Goal: Transaction & Acquisition: Purchase product/service

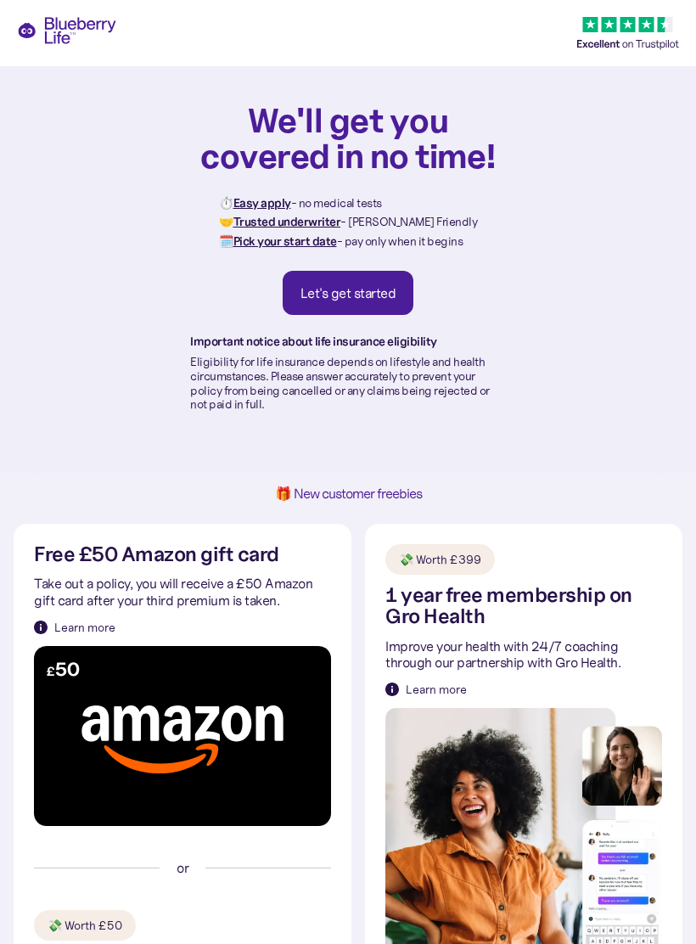
click at [387, 285] on div "Let's get started" at bounding box center [348, 292] width 96 height 17
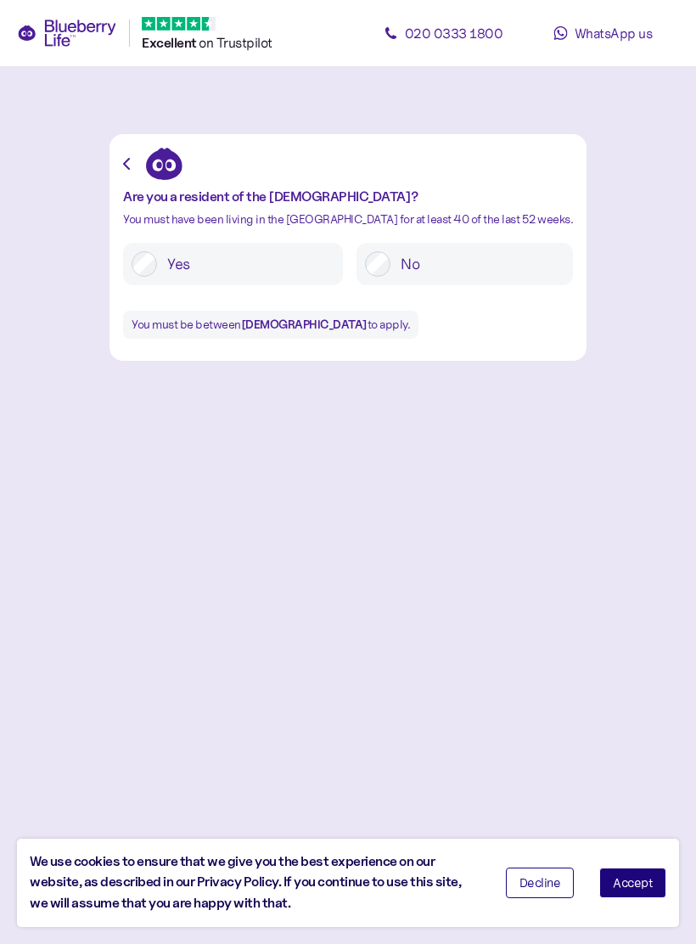
click at [204, 255] on label "Yes" at bounding box center [245, 263] width 177 height 25
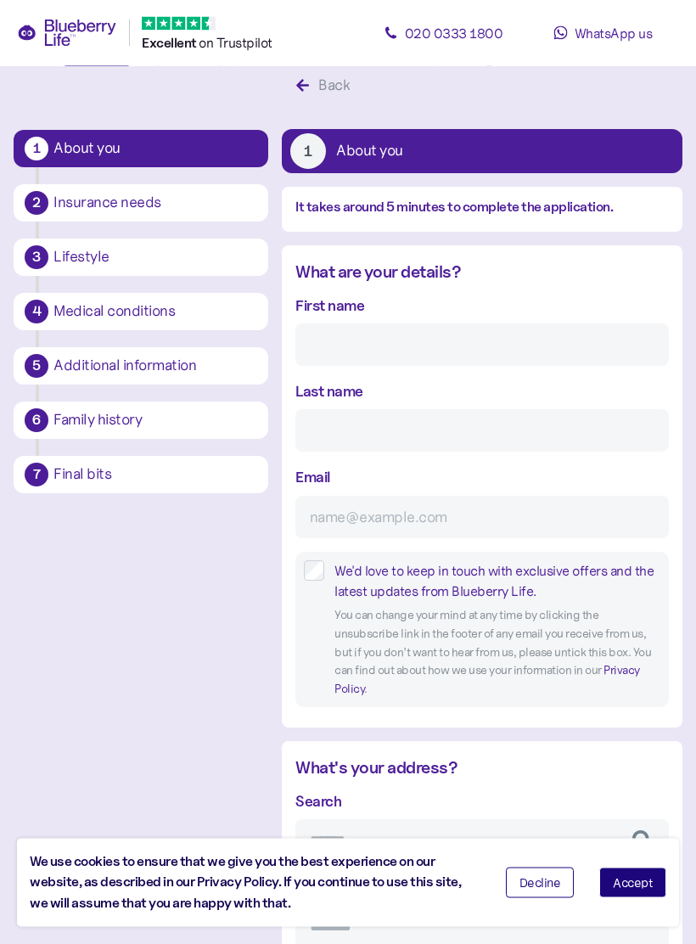
scroll to position [32, 0]
click at [575, 345] on input "First name" at bounding box center [481, 344] width 373 height 42
type input "Rebecca"
click at [485, 430] on input "Last name" at bounding box center [481, 430] width 373 height 42
type input "Harrison"
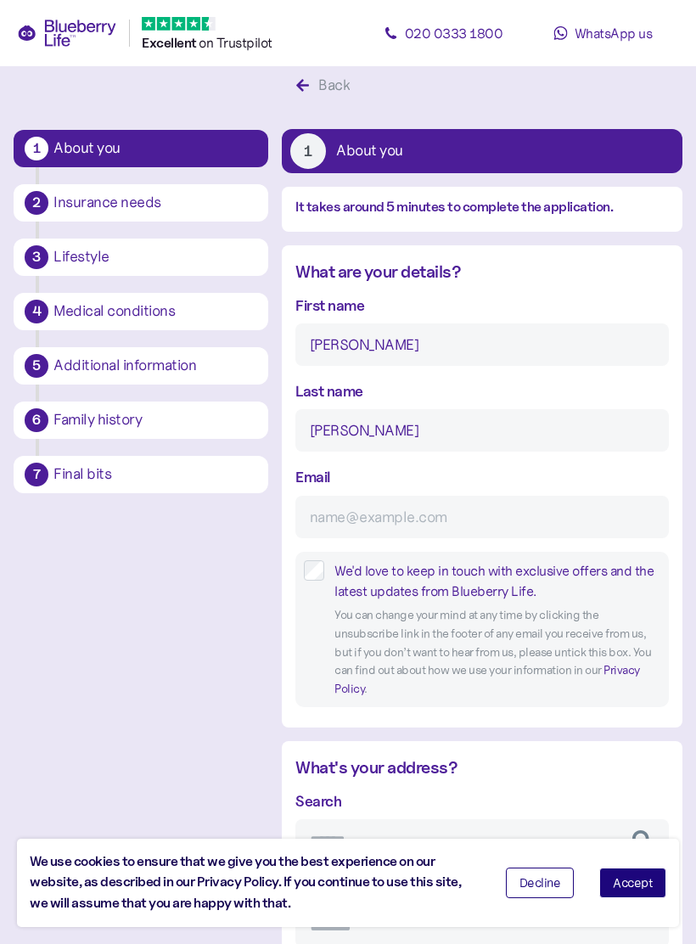
click at [460, 525] on input "Email" at bounding box center [481, 517] width 373 height 42
type input "t"
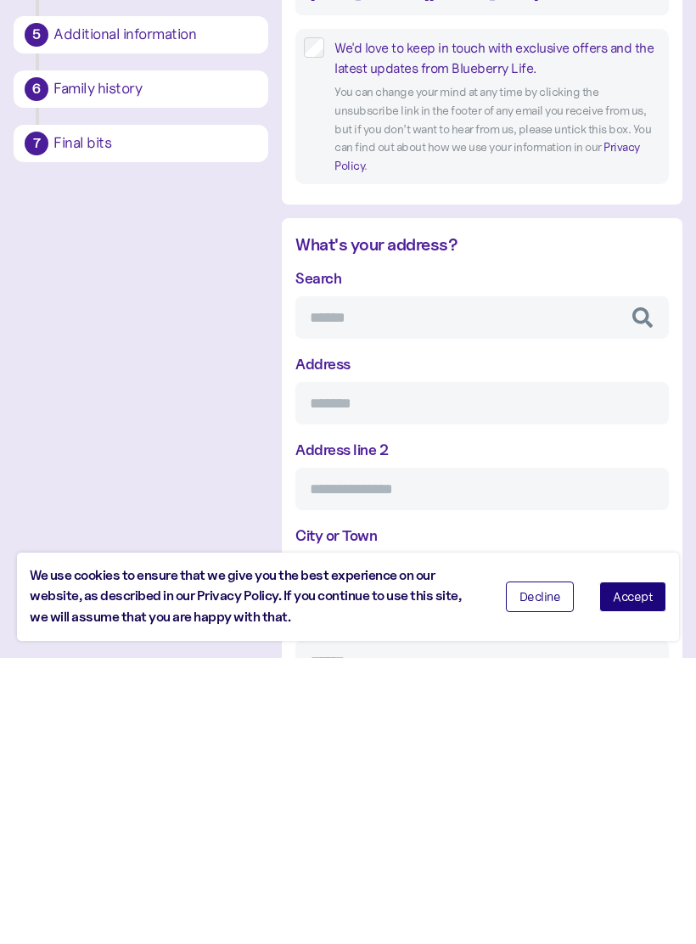
scroll to position [280, 0]
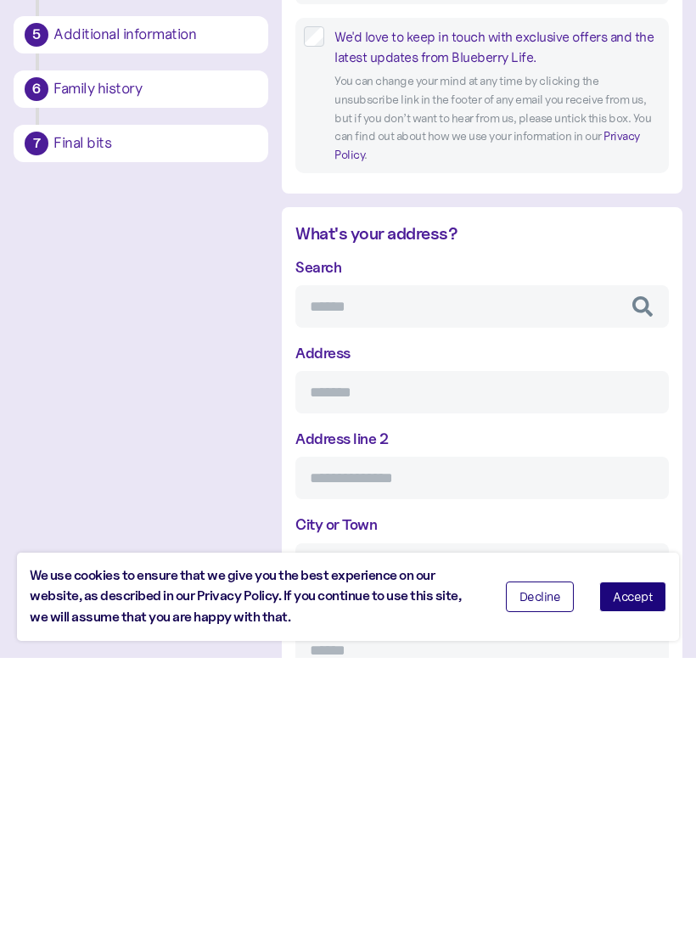
type input "rebeccaharrison947@gmail.com"
click at [520, 571] on input "Search" at bounding box center [481, 592] width 373 height 42
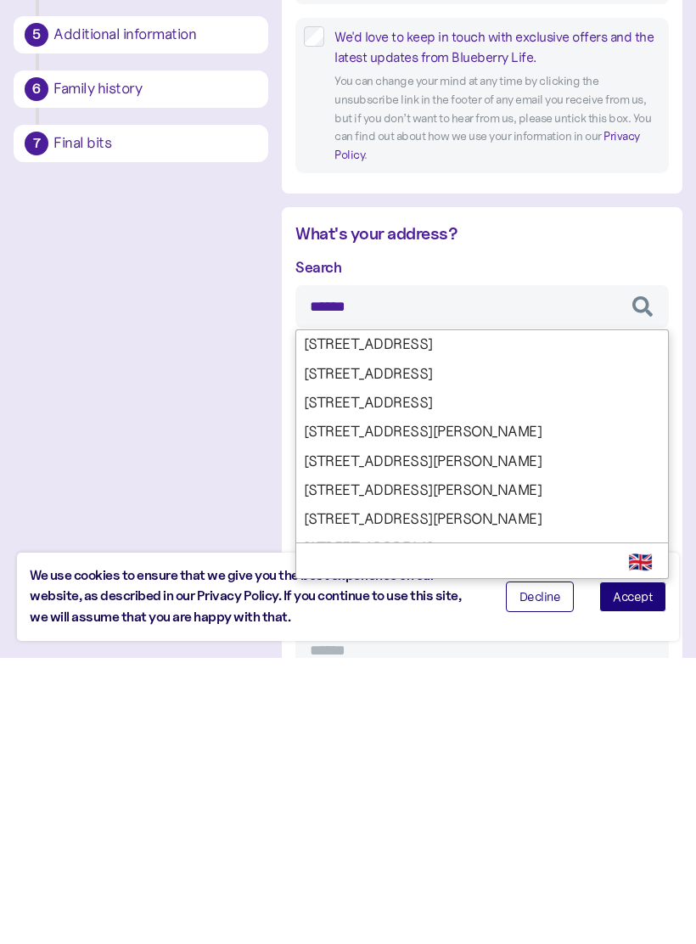
type input "*******"
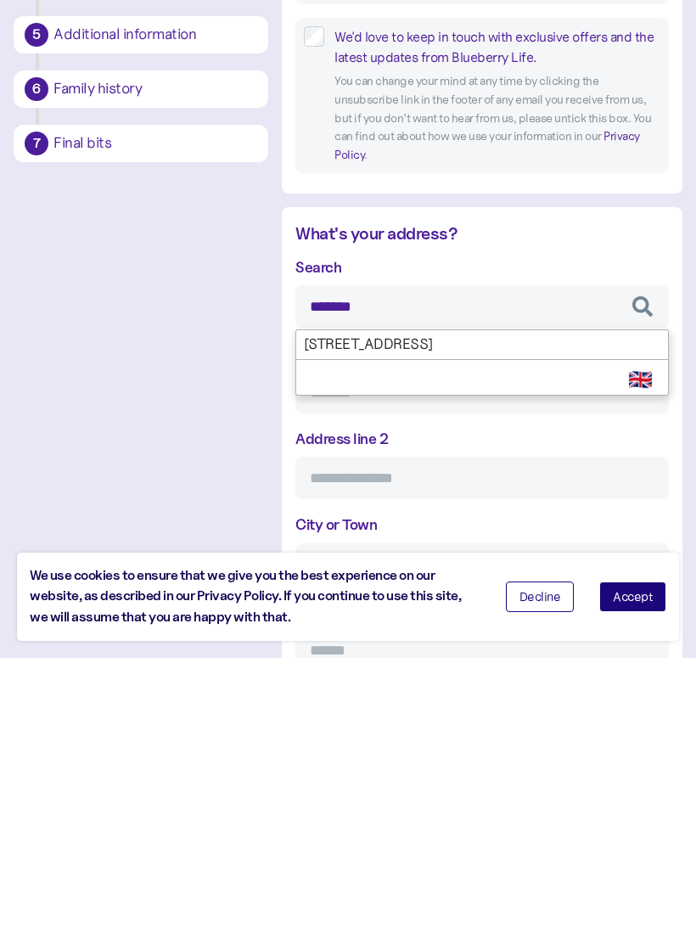
click at [534, 541] on div "Search ******* 15 Lofoten Close, Plymouth, PL1 Select Country 🇬🇧 Start typing t…" at bounding box center [481, 792] width 373 height 502
type input "**********"
type input "********"
type input "*****"
type input "*******"
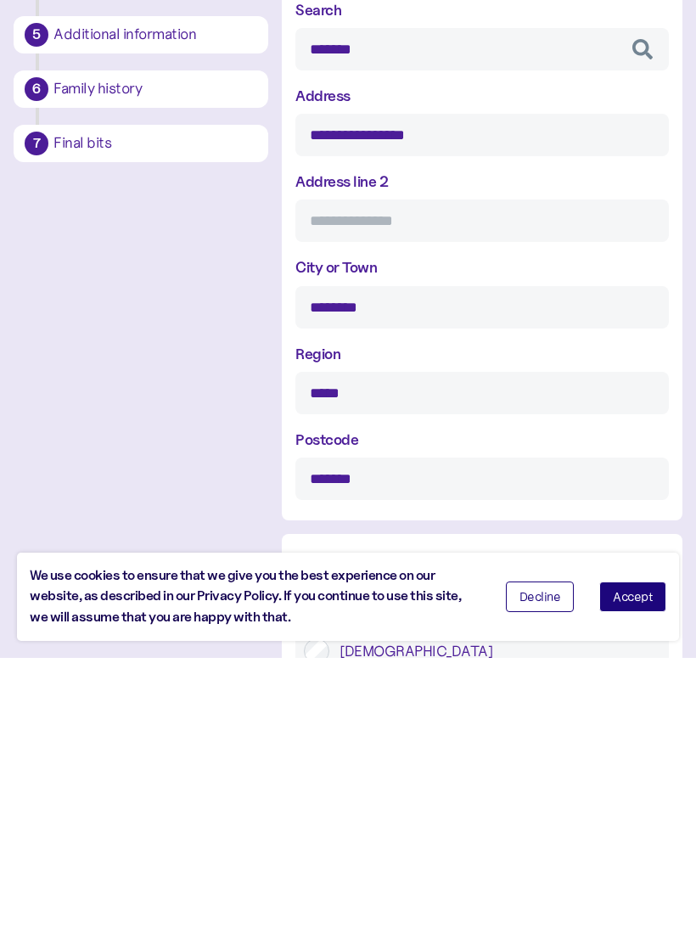
scroll to position [543, 0]
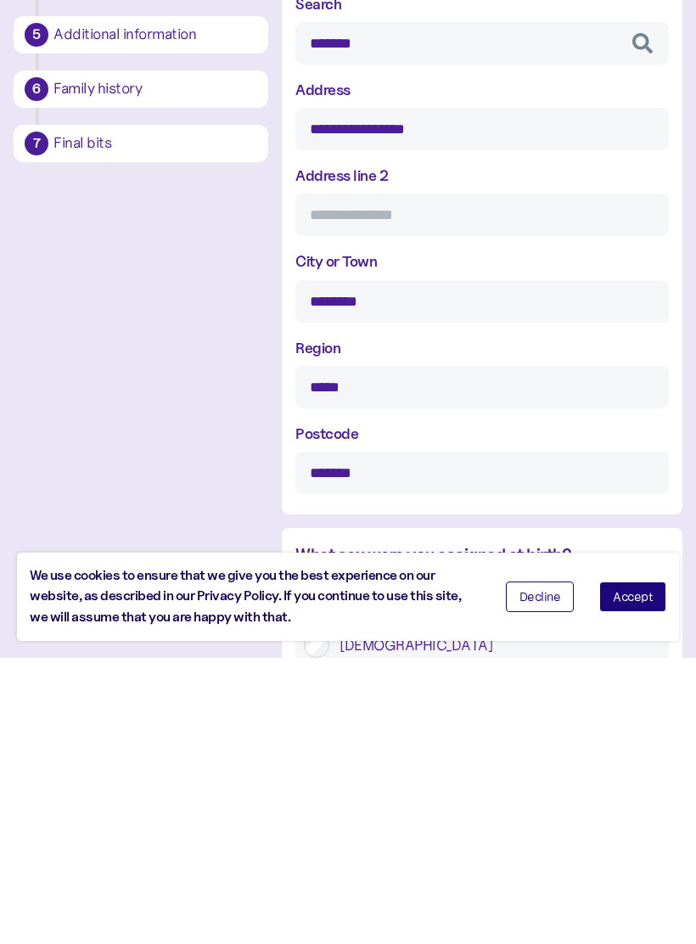
type input "*******"
click at [623, 867] on button "Accept" at bounding box center [632, 882] width 67 height 31
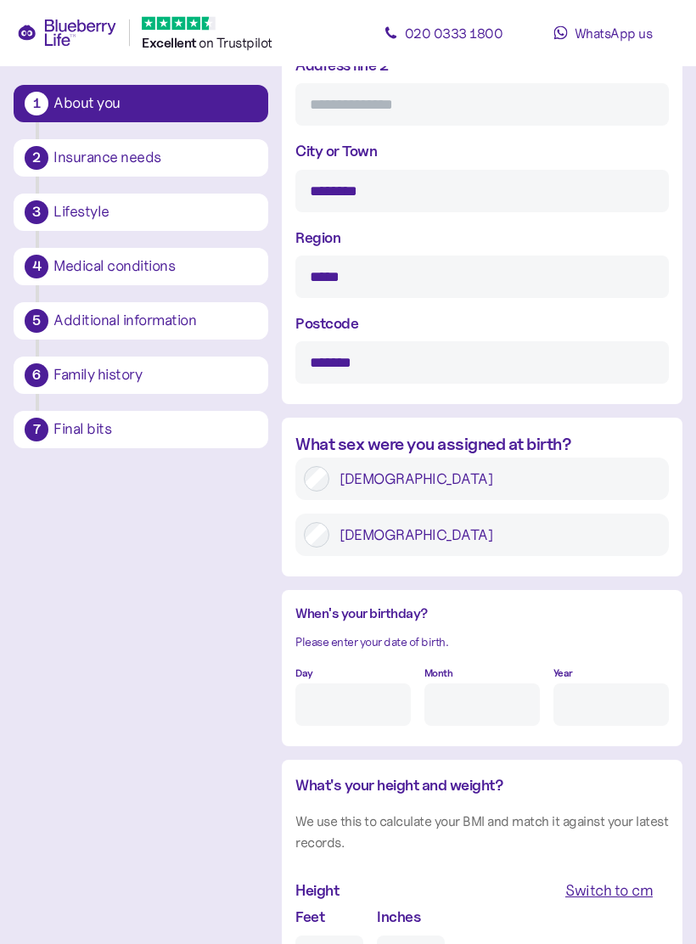
click at [425, 473] on label "Female" at bounding box center [494, 479] width 331 height 25
click at [351, 683] on input "Day" at bounding box center [352, 704] width 115 height 42
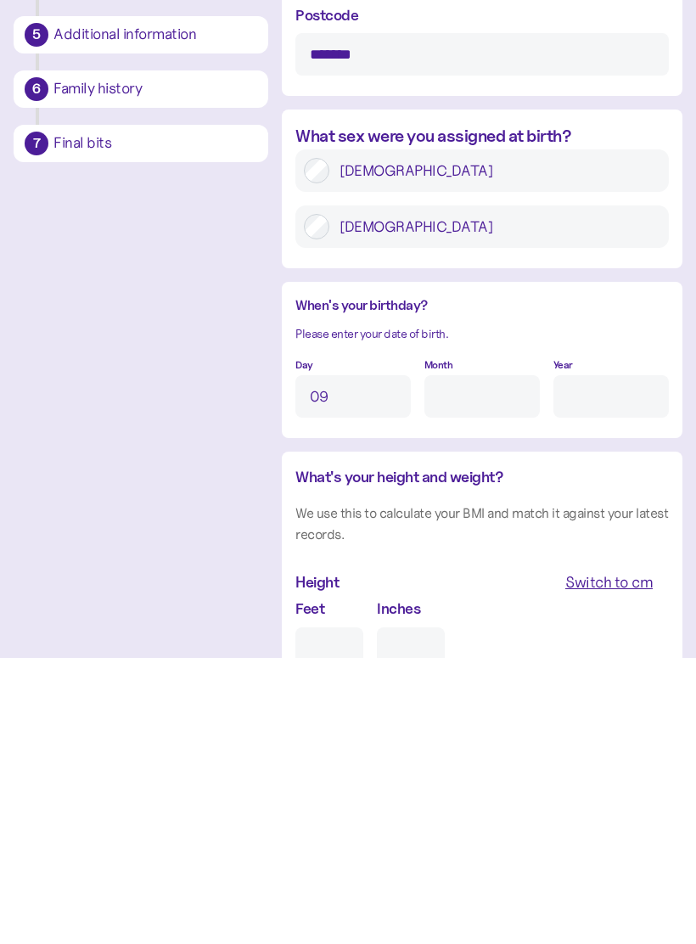
click at [478, 661] on input "Month" at bounding box center [481, 682] width 115 height 42
type input "9"
click at [607, 661] on input "Year" at bounding box center [610, 682] width 115 height 42
type input "5"
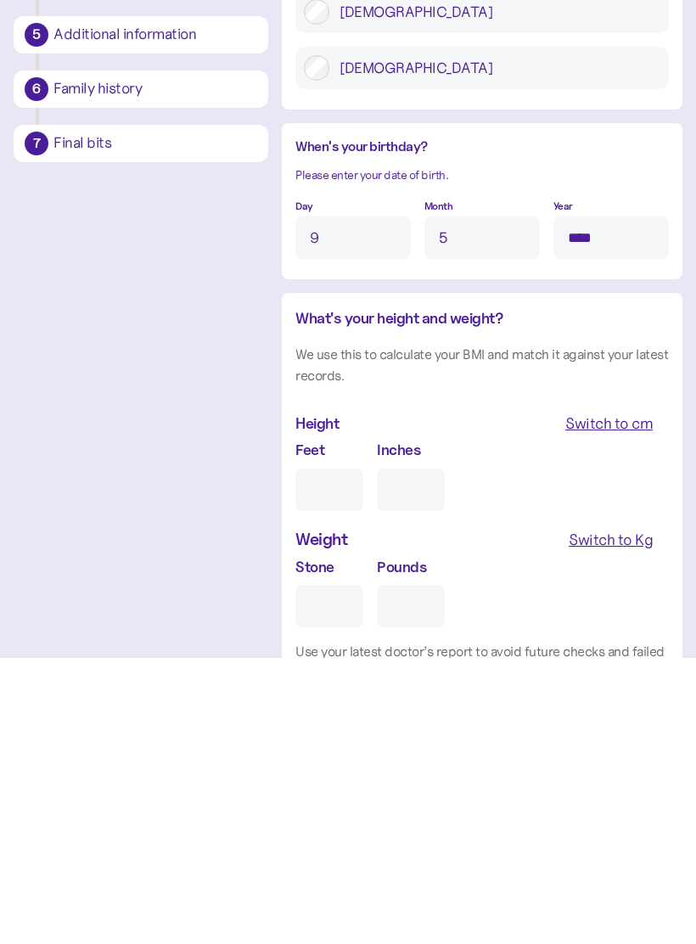
type input "****"
click at [607, 814] on div "Switch to Kg" at bounding box center [611, 826] width 84 height 24
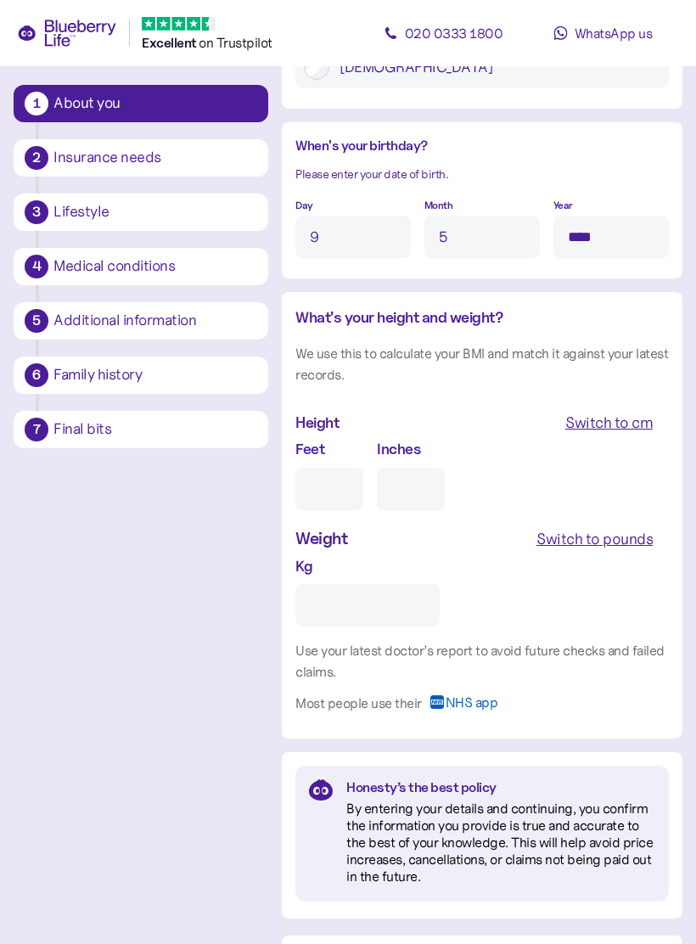
click at [382, 584] on input "Kg" at bounding box center [367, 605] width 144 height 42
click at [351, 468] on input "Feet" at bounding box center [329, 489] width 68 height 42
type input "**"
type input "5"
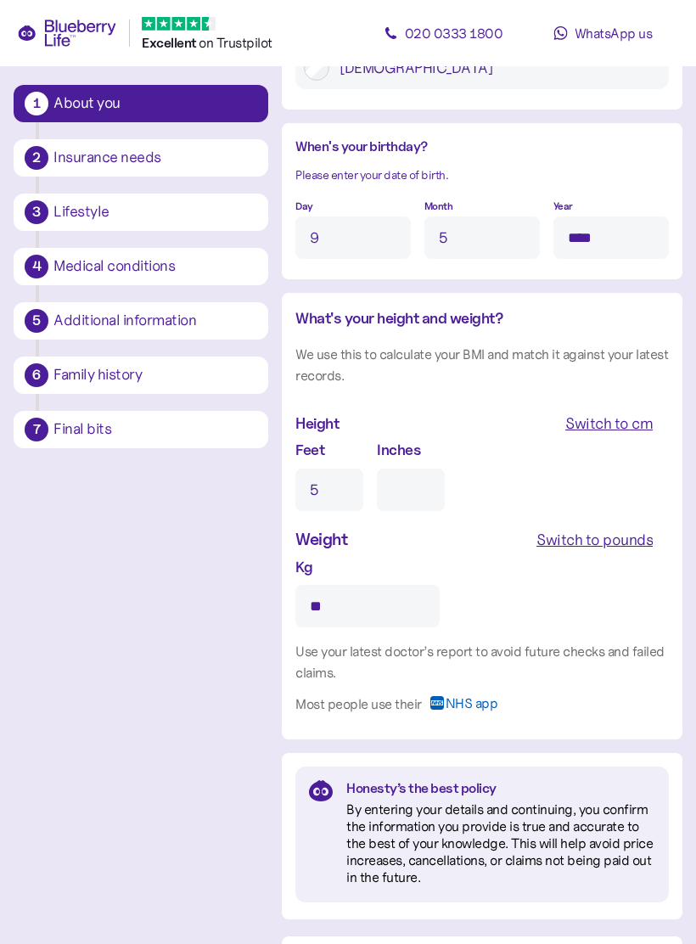
type input "0"
type input "5"
click at [420, 468] on input "0" at bounding box center [411, 489] width 68 height 42
type input "7"
click at [647, 555] on div "Kg **" at bounding box center [481, 591] width 373 height 72
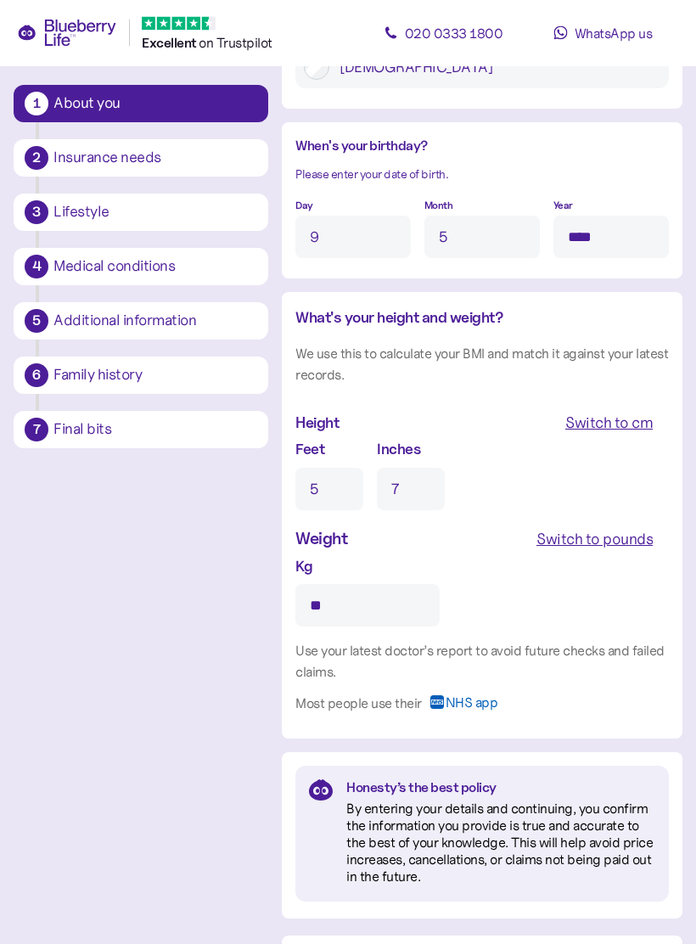
scroll to position [1460, 0]
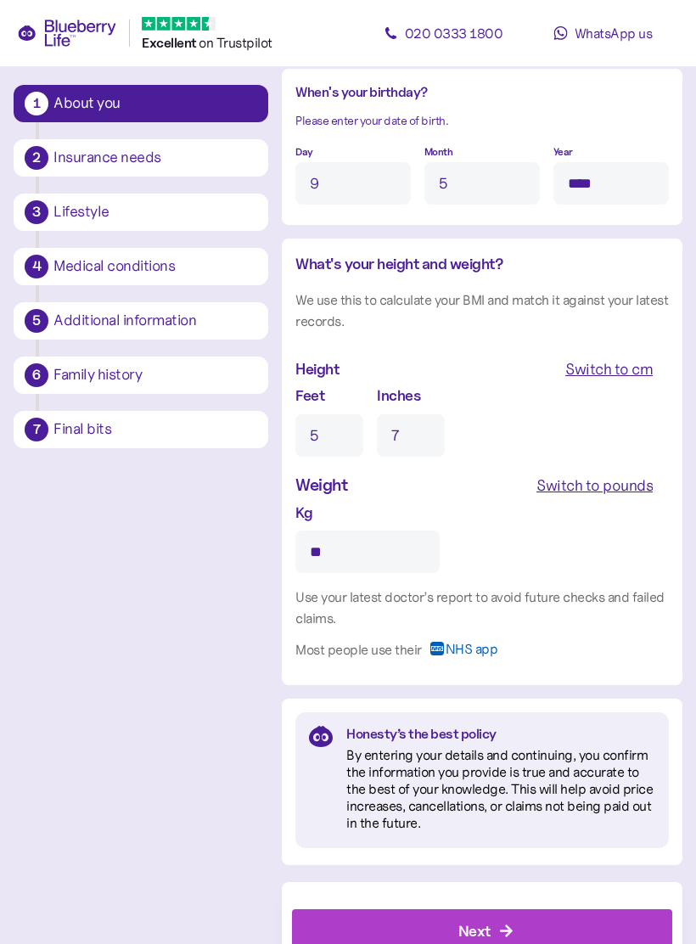
click at [530, 910] on div "Next" at bounding box center [486, 930] width 342 height 41
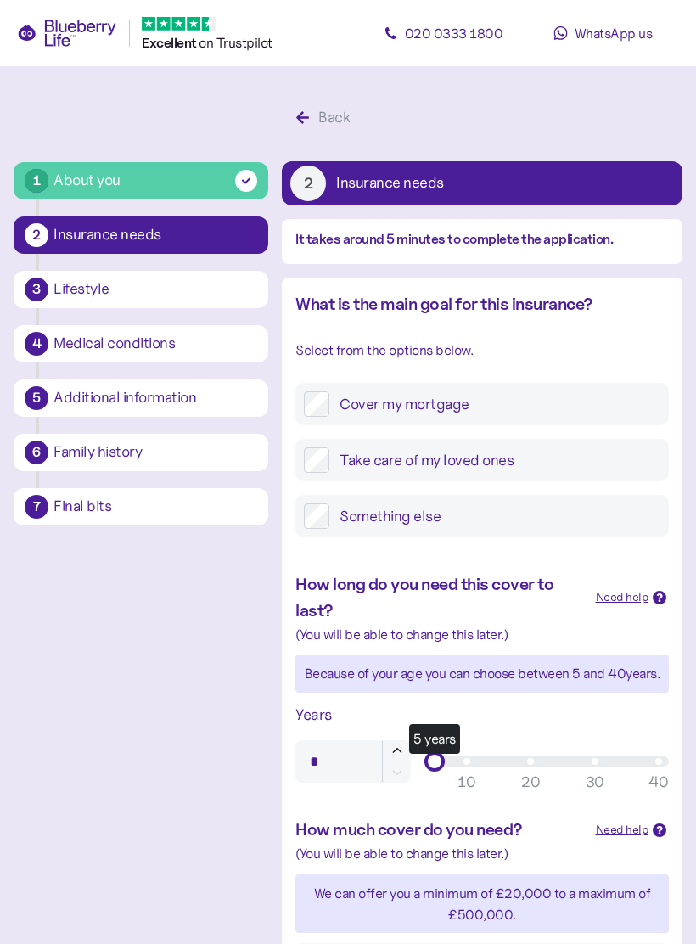
click at [555, 458] on label "Take care of my loved ones" at bounding box center [494, 459] width 331 height 25
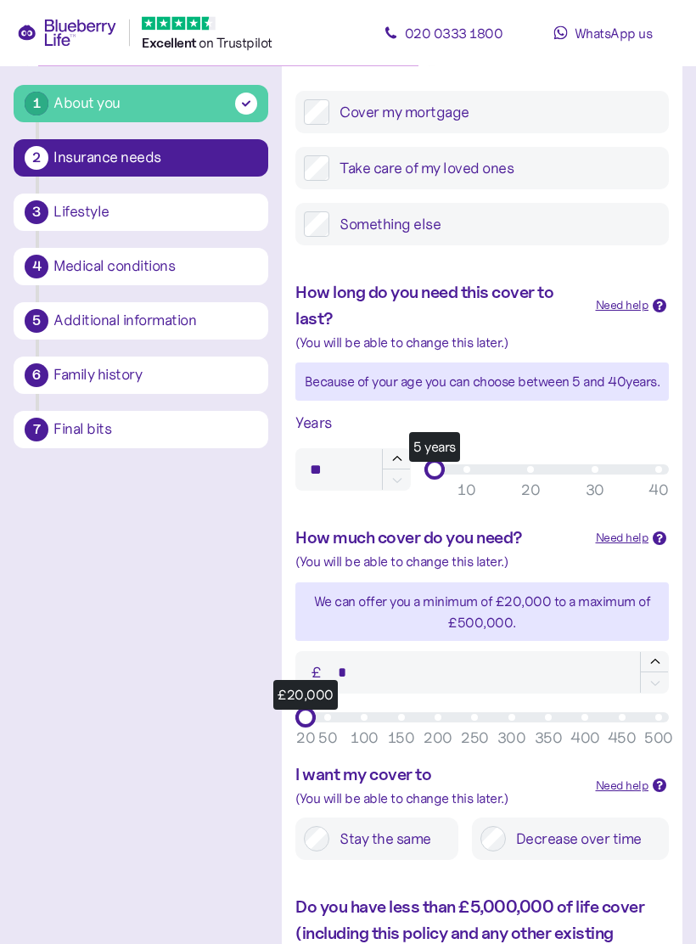
scroll to position [292, 0]
type input "**"
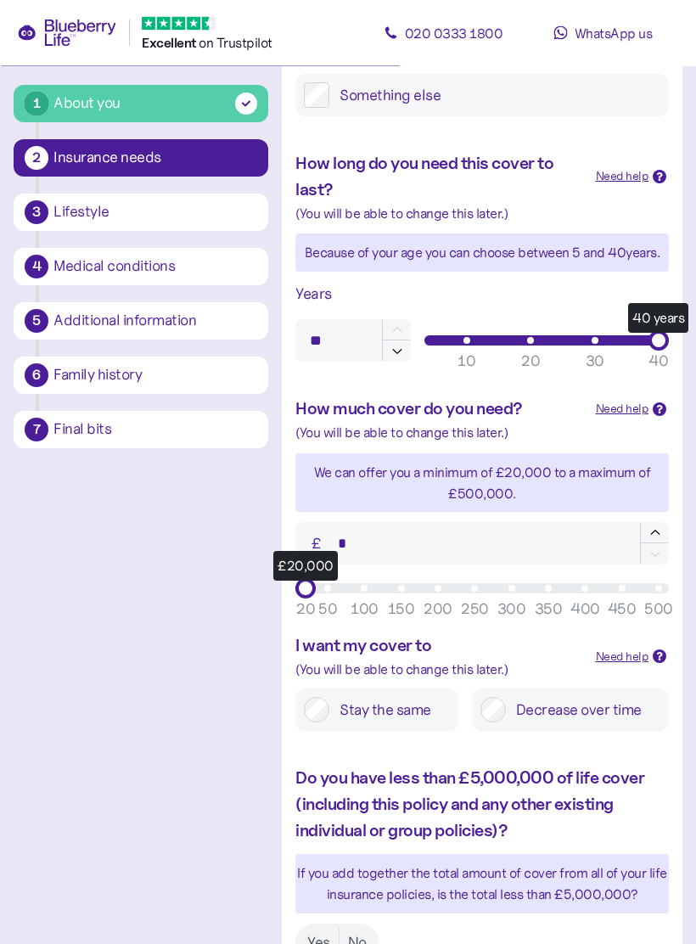
scroll to position [424, 0]
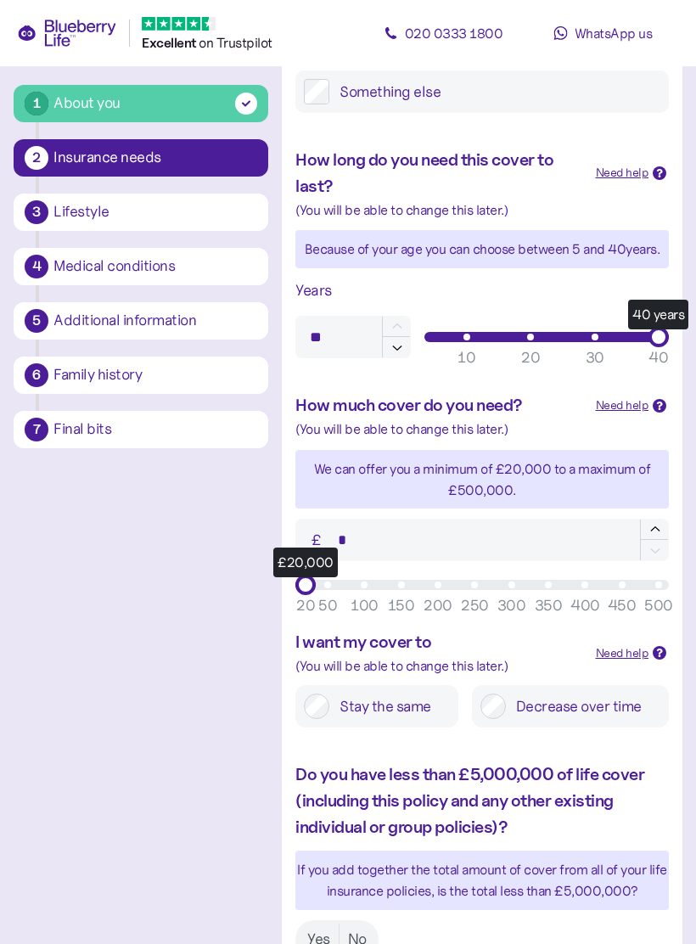
click at [330, 698] on label "Stay the same" at bounding box center [389, 705] width 121 height 25
click at [322, 553] on input "*" at bounding box center [481, 539] width 373 height 42
click at [199, 578] on div "1 About you 2 Insurance needs 3 Lifestyle 4 Medical conditions 5 Additional inf…" at bounding box center [348, 399] width 669 height 1446
click at [503, 535] on input "******" at bounding box center [481, 539] width 373 height 42
type input "*"
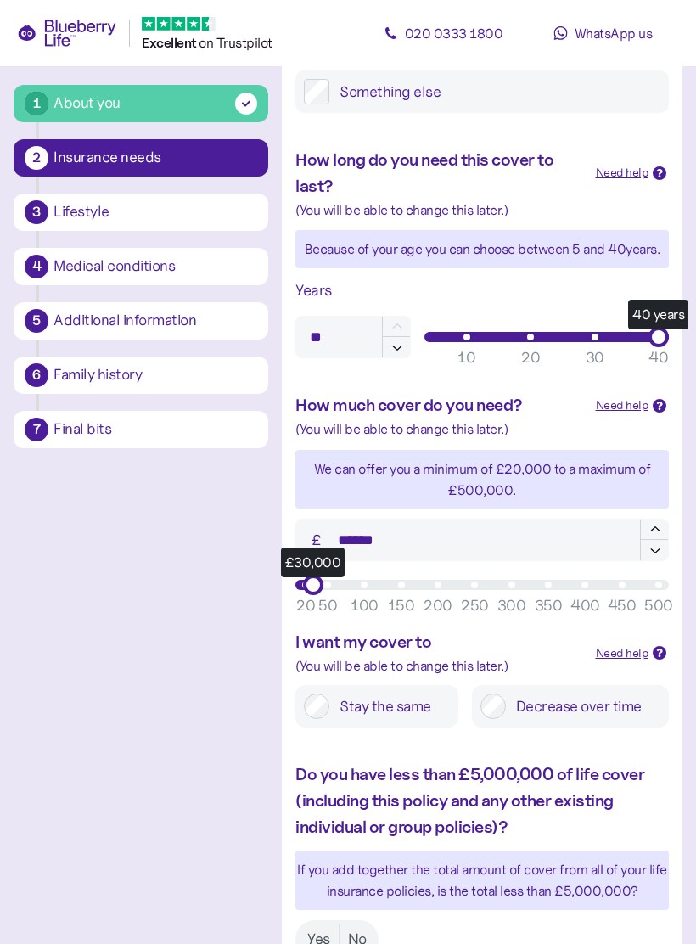
type input "******"
click at [215, 613] on div "1 About you 2 Insurance needs 3 Lifestyle 4 Medical conditions 5 Additional inf…" at bounding box center [348, 399] width 669 height 1446
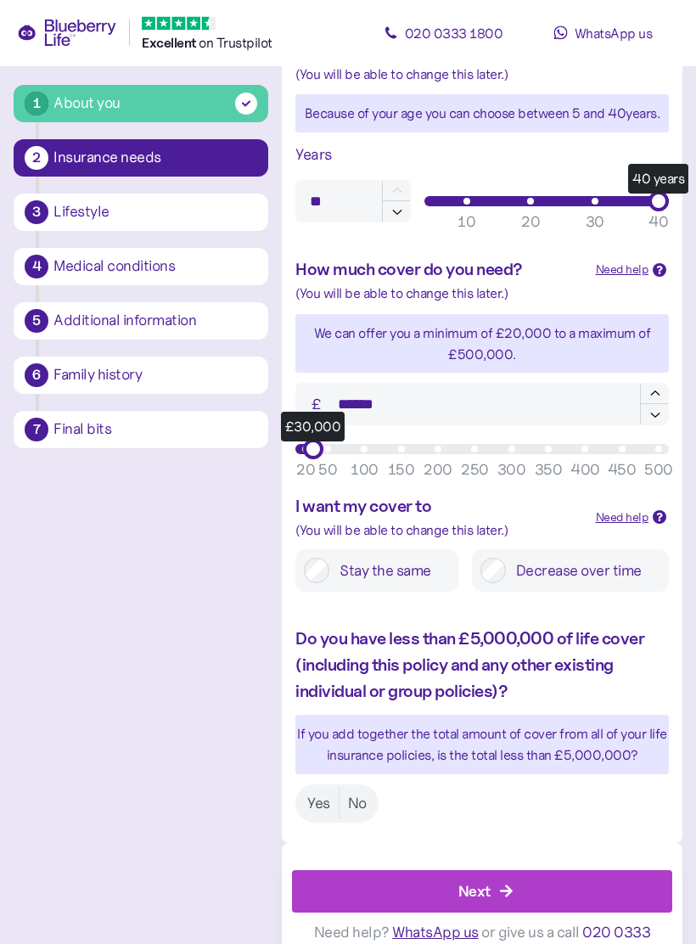
scroll to position [573, 0]
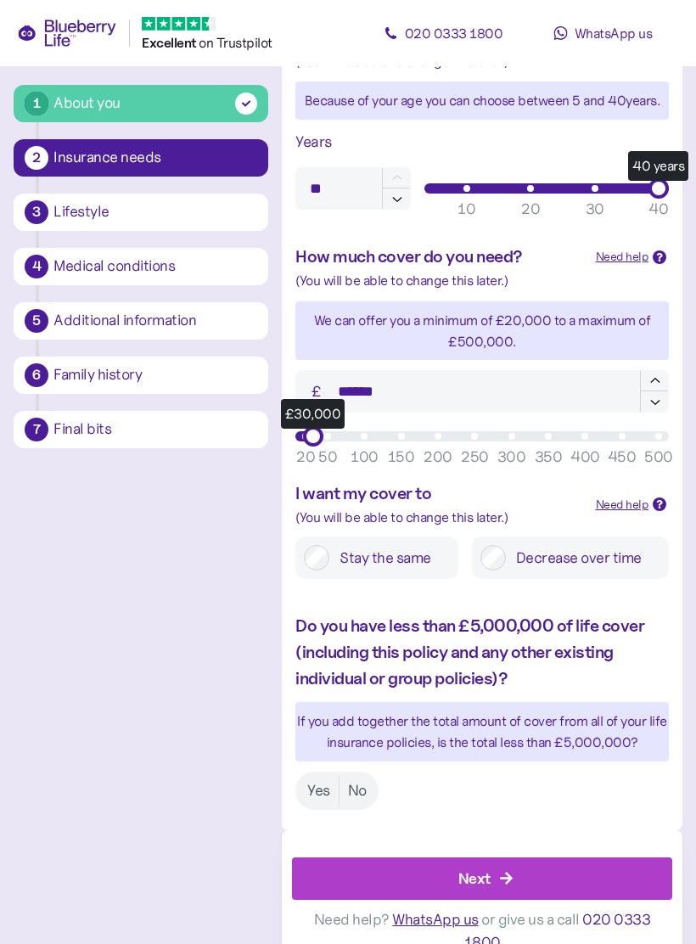
click at [314, 783] on label "Yes" at bounding box center [319, 790] width 40 height 31
click at [524, 857] on button "Next" at bounding box center [482, 878] width 380 height 42
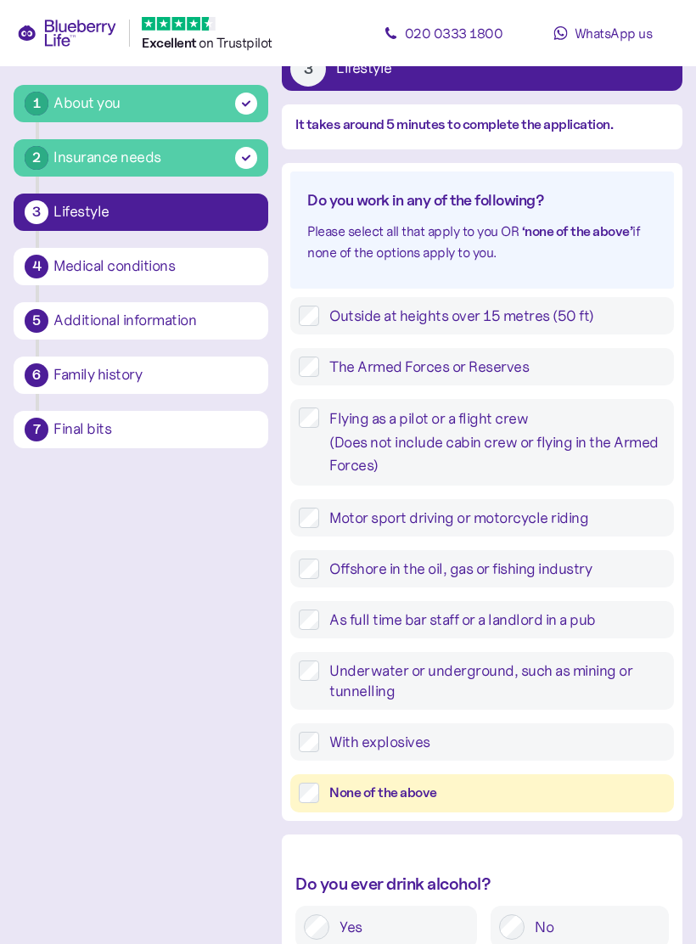
scroll to position [115, 0]
click at [466, 784] on div "None of the above" at bounding box center [497, 792] width 336 height 21
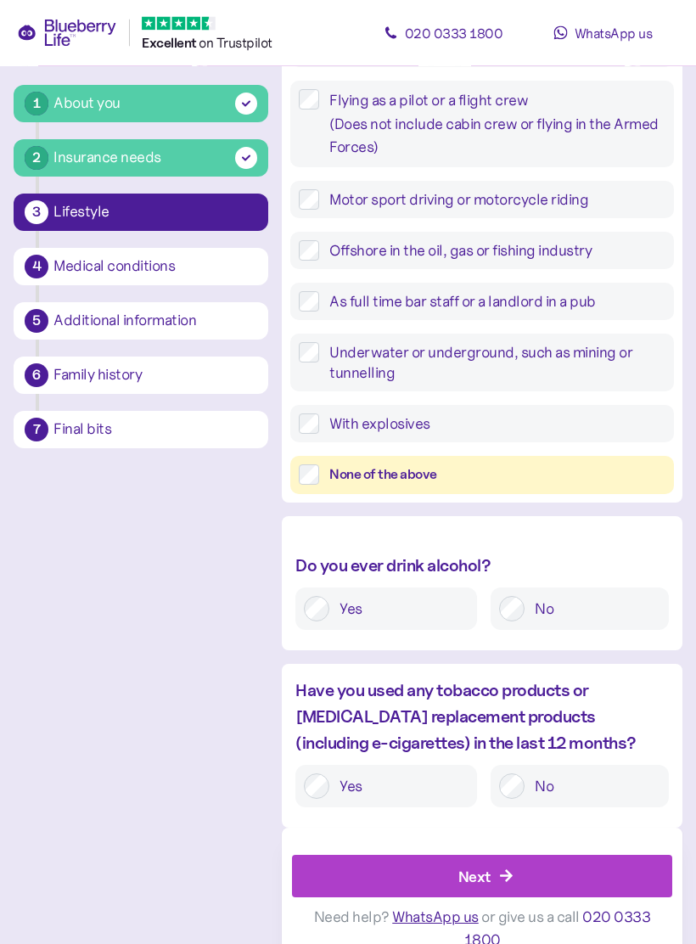
scroll to position [434, 0]
click at [390, 779] on label "Yes" at bounding box center [398, 784] width 139 height 25
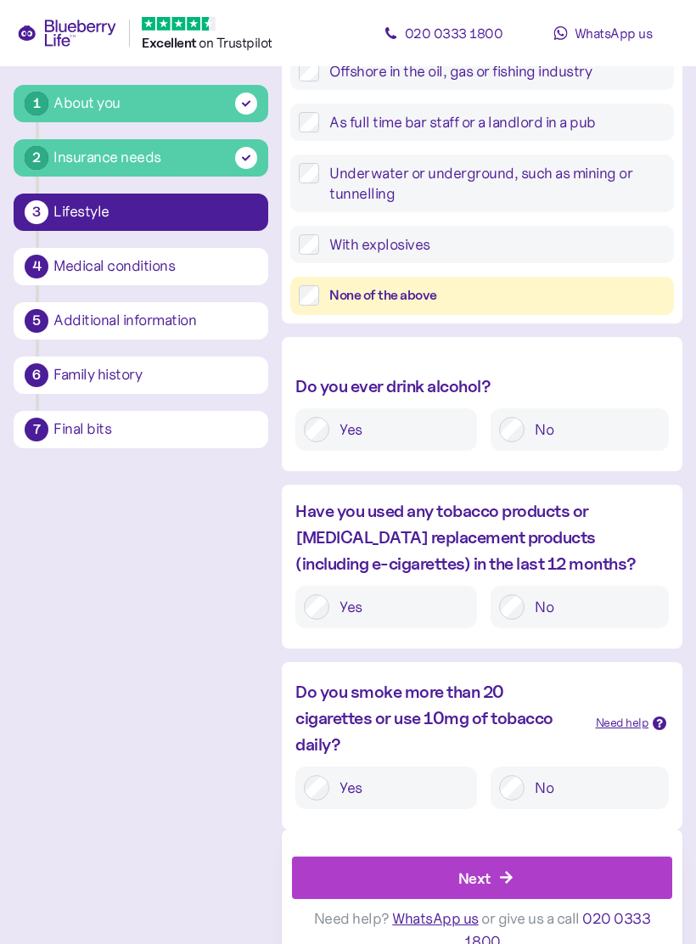
scroll to position [614, 0]
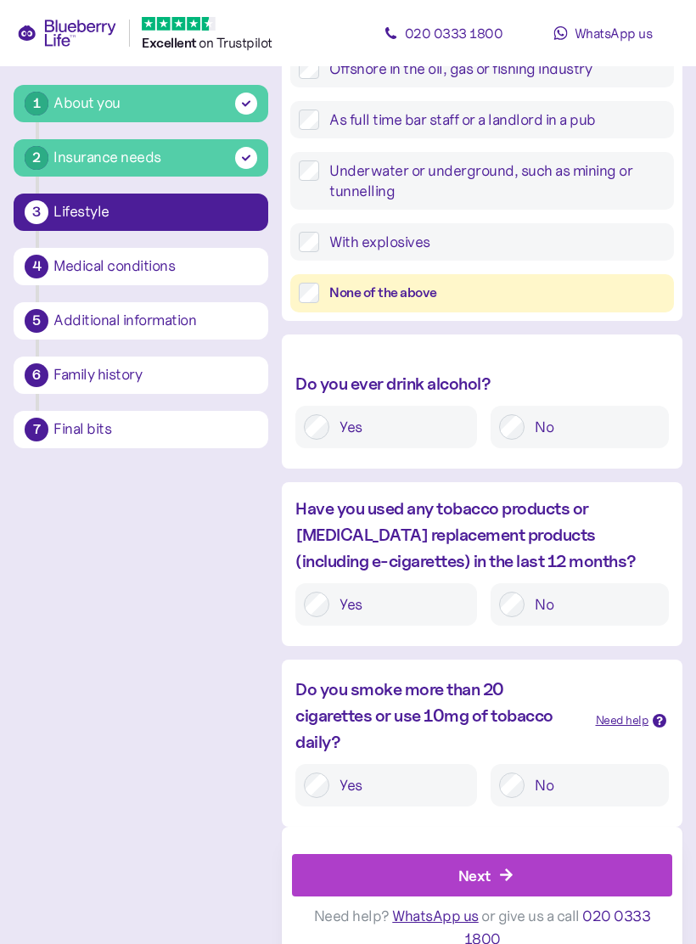
click at [552, 776] on label "No" at bounding box center [592, 784] width 136 height 25
click at [536, 855] on div "Next" at bounding box center [486, 875] width 342 height 41
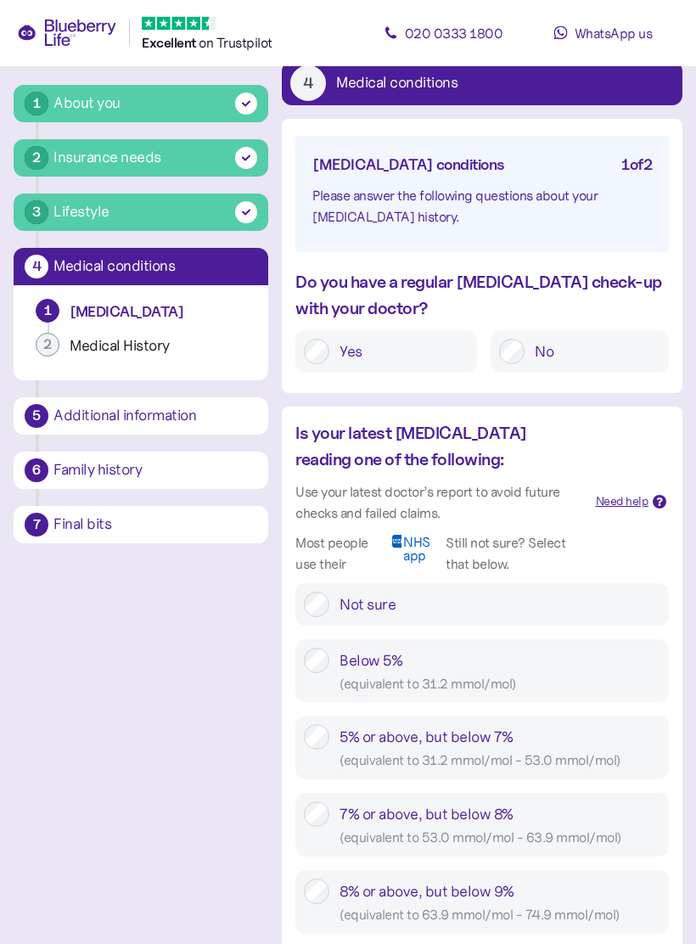
scroll to position [76, 0]
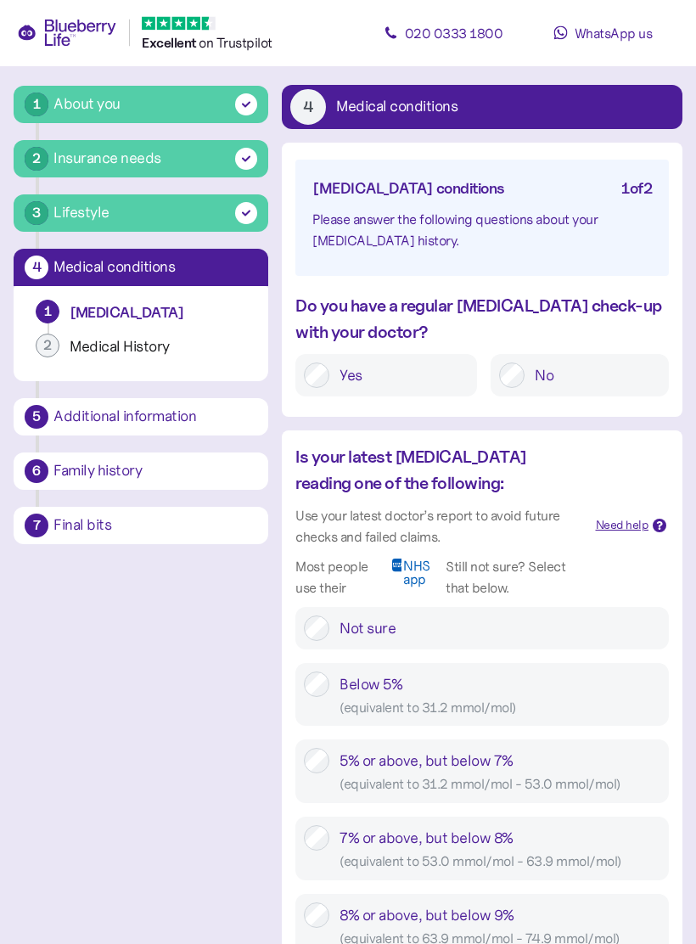
click at [417, 366] on label "Yes" at bounding box center [398, 375] width 139 height 25
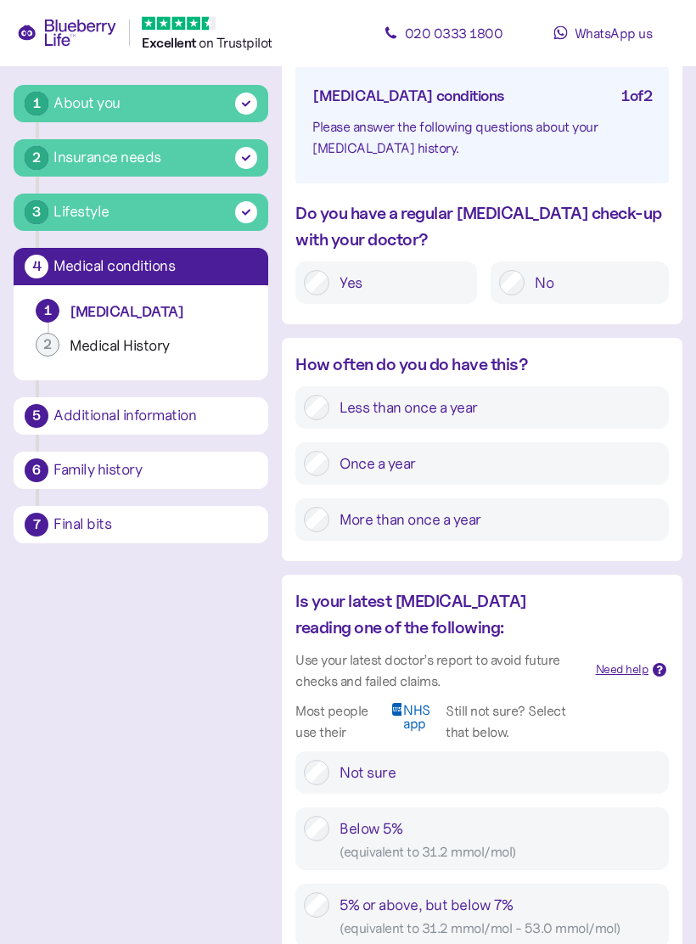
scroll to position [171, 0]
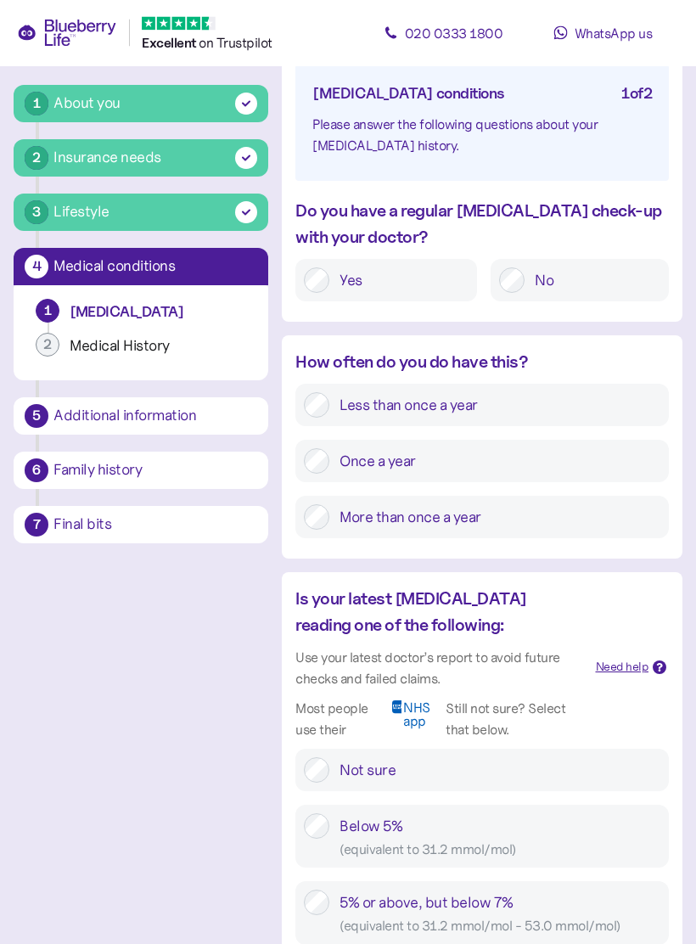
click at [509, 513] on label "More than once a year" at bounding box center [494, 517] width 331 height 25
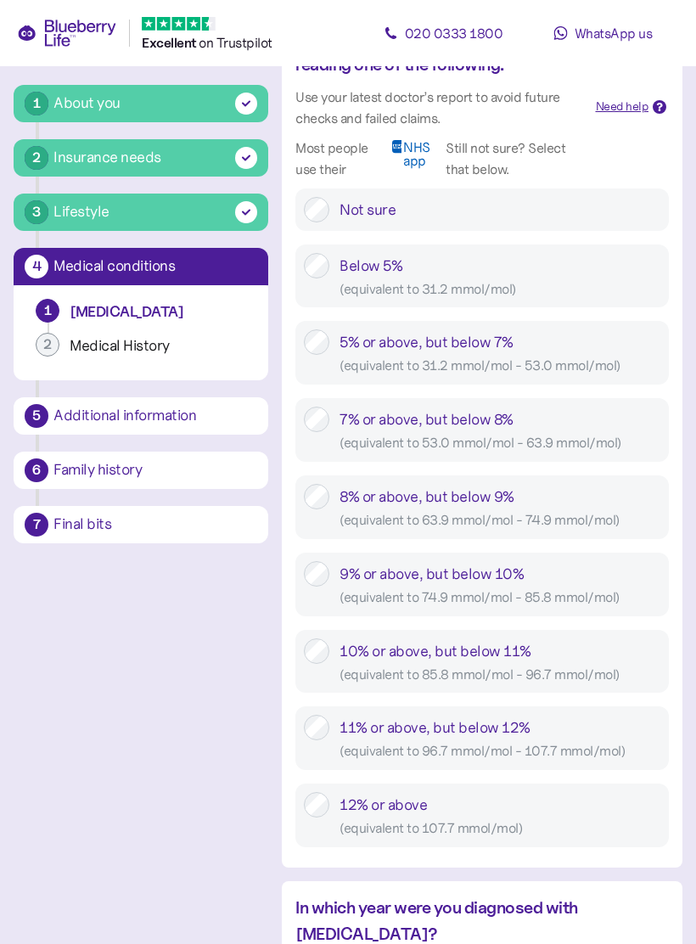
scroll to position [731, 0]
click at [573, 207] on div "Not sure" at bounding box center [499, 210] width 321 height 25
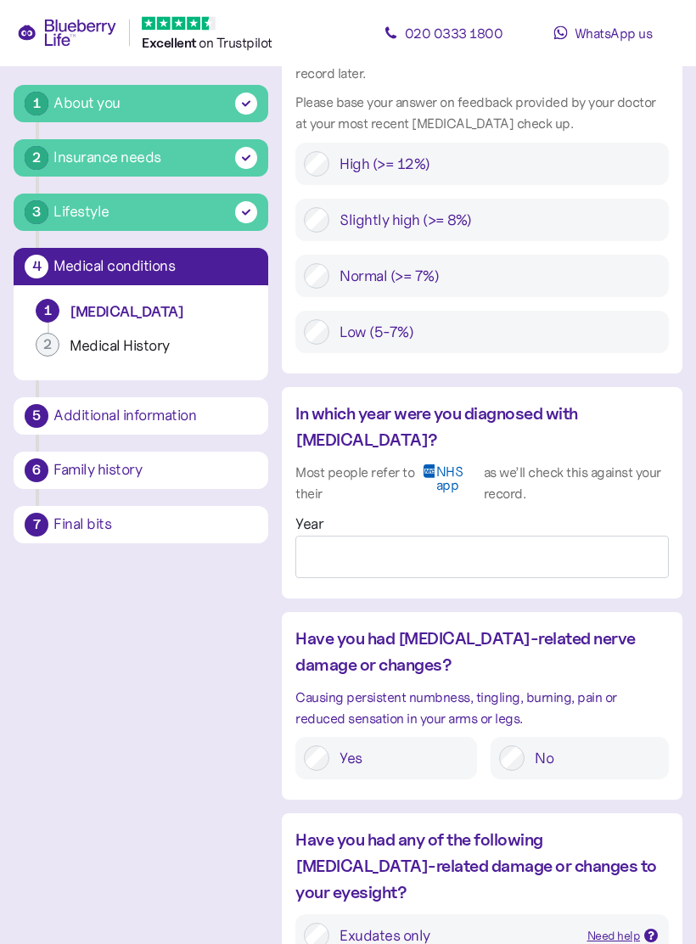
scroll to position [1645, 0]
click at [541, 535] on input "Year" at bounding box center [481, 556] width 373 height 42
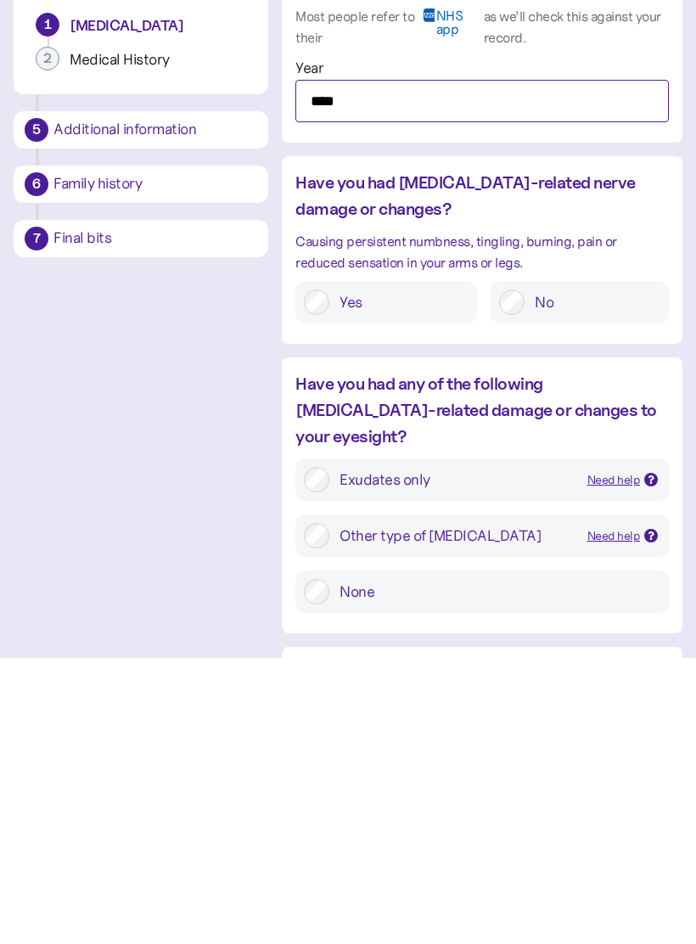
scroll to position [1815, 0]
type input "****"
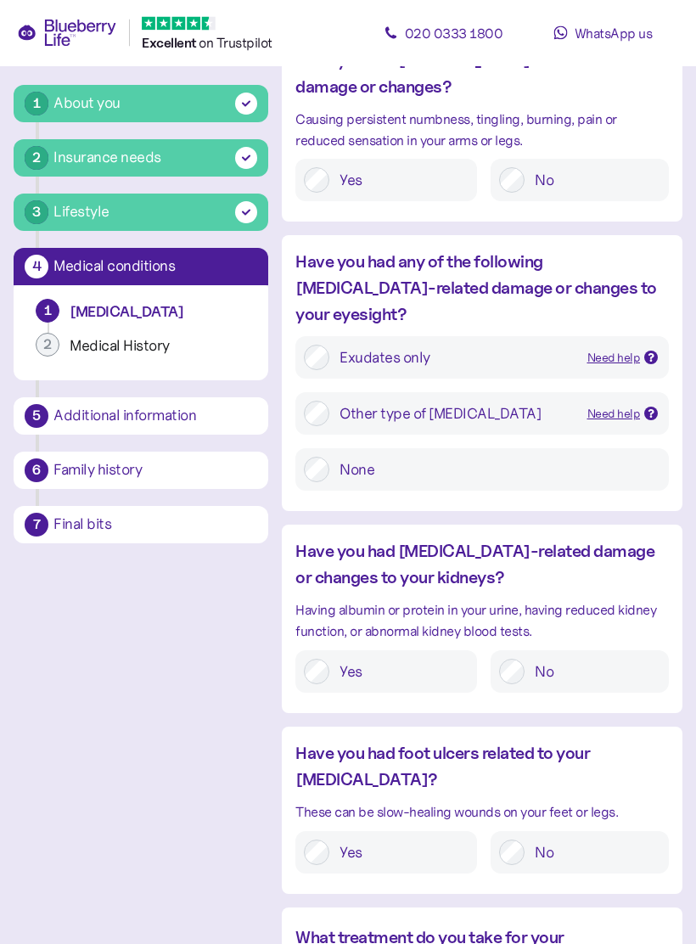
scroll to position [2224, 0]
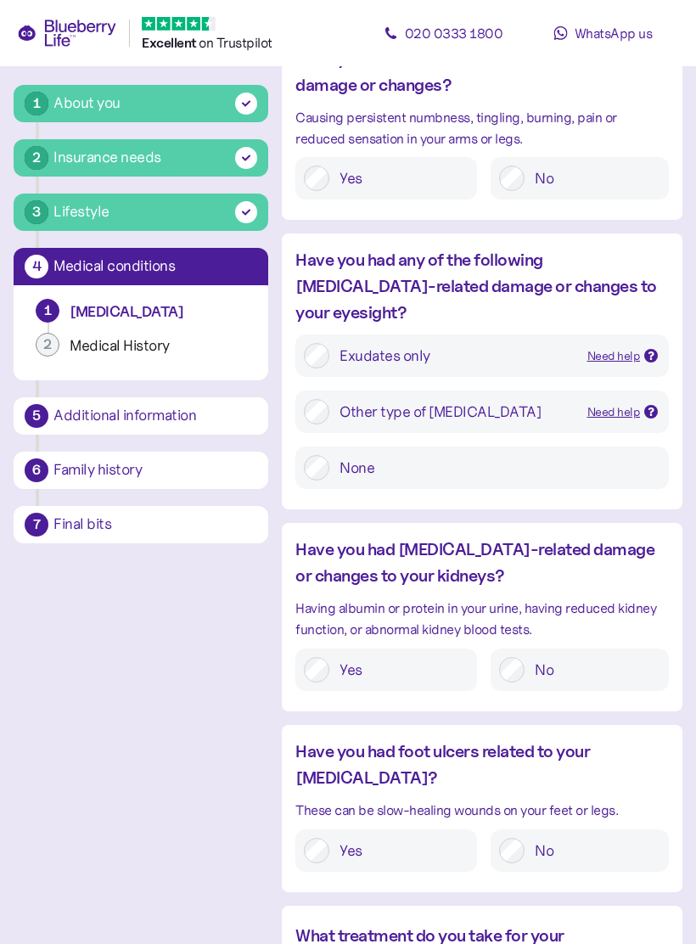
click at [585, 455] on label "None" at bounding box center [494, 467] width 331 height 25
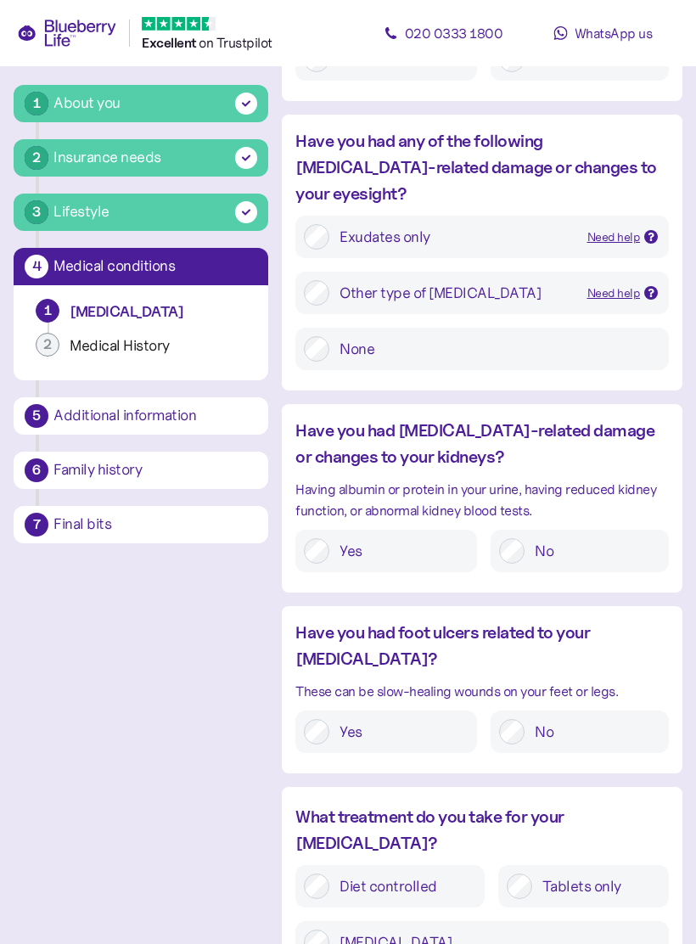
scroll to position [2353, 0]
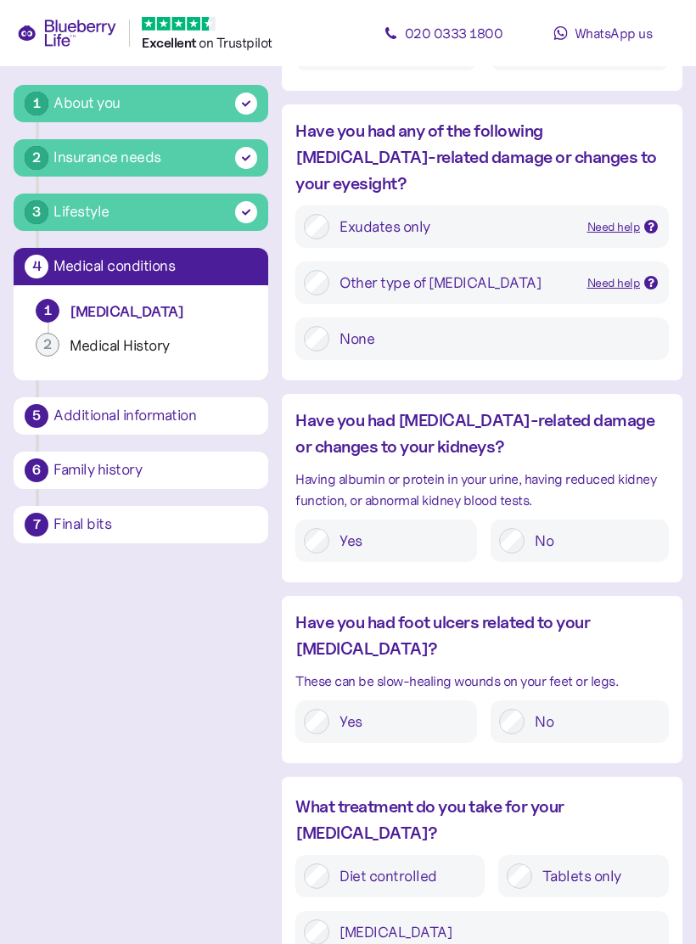
click at [580, 528] on label "No" at bounding box center [592, 540] width 136 height 25
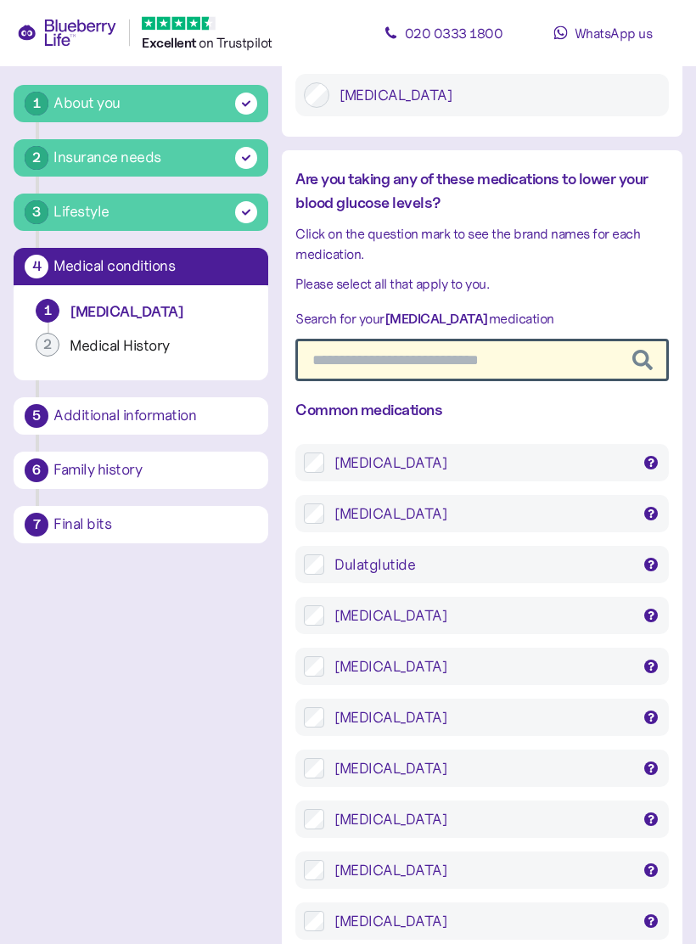
scroll to position [3226, 0]
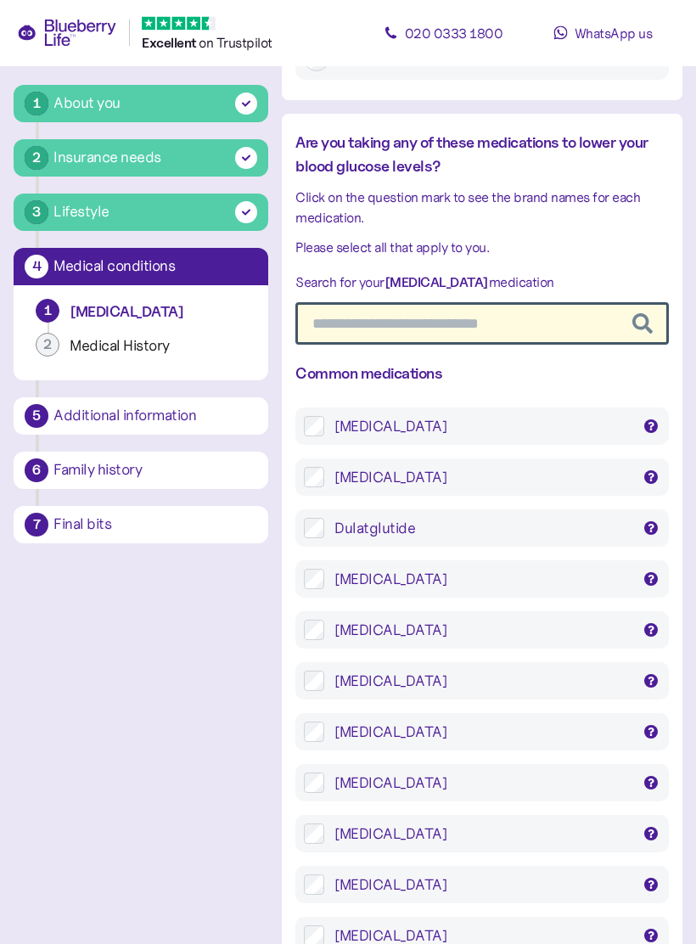
click at [572, 824] on div "Metformin" at bounding box center [482, 834] width 296 height 20
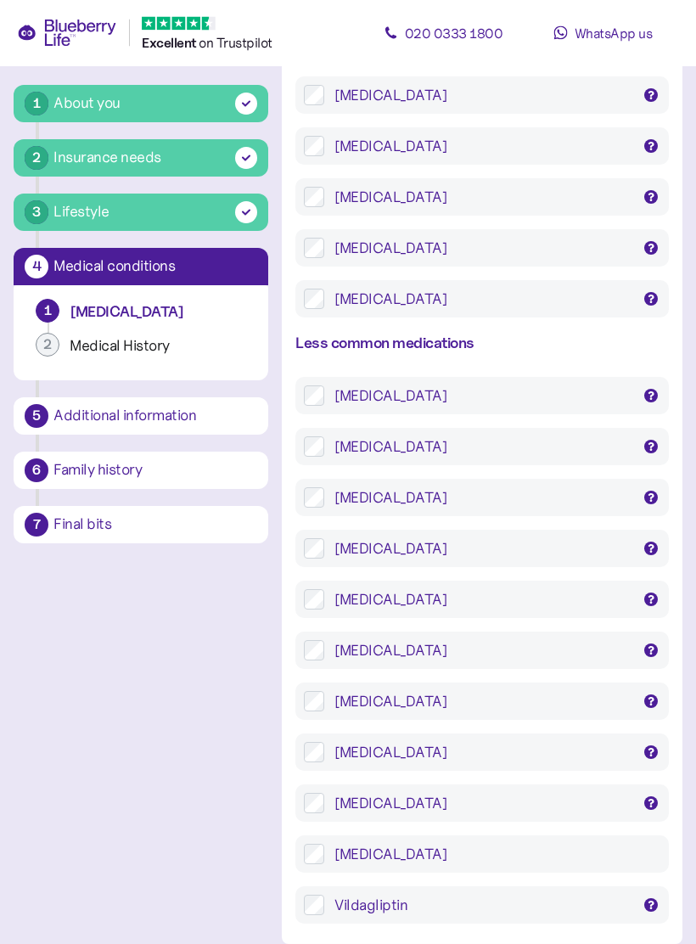
scroll to position [3881, 0]
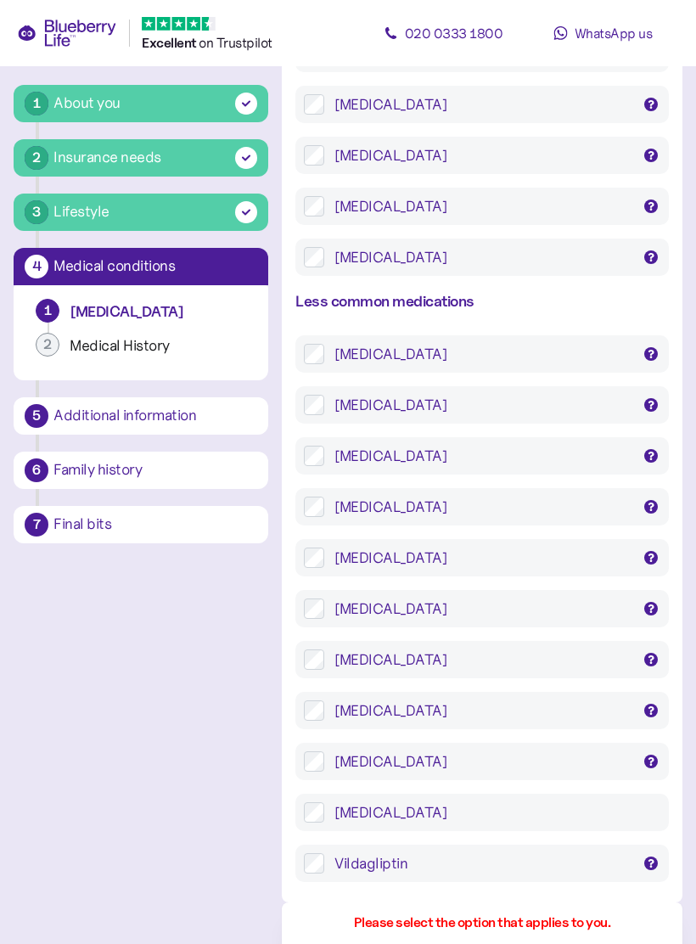
scroll to position [3938, 0]
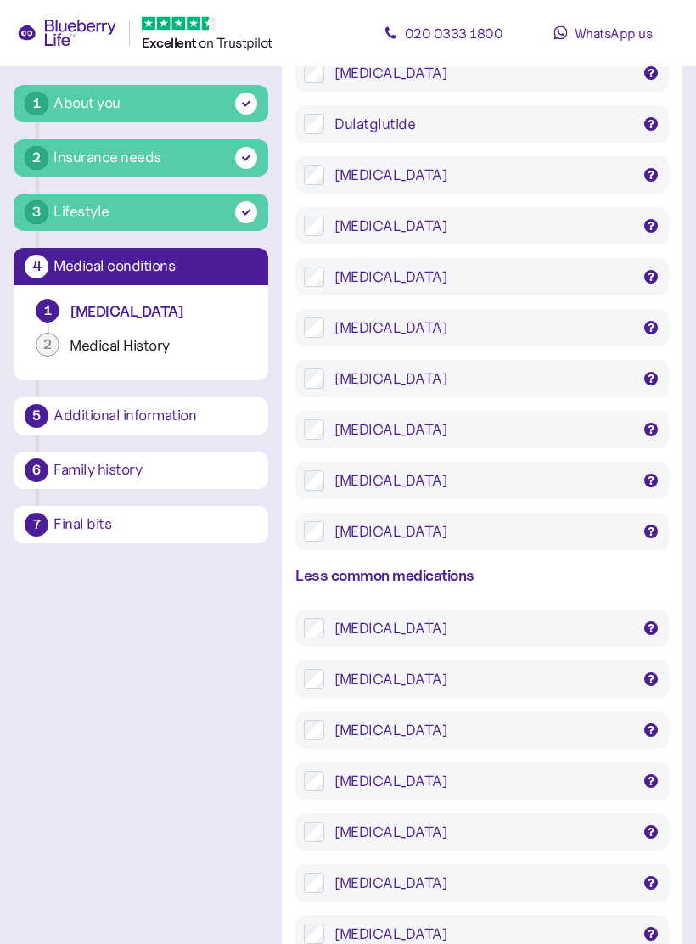
click at [586, 420] on div "Metformin" at bounding box center [482, 430] width 296 height 20
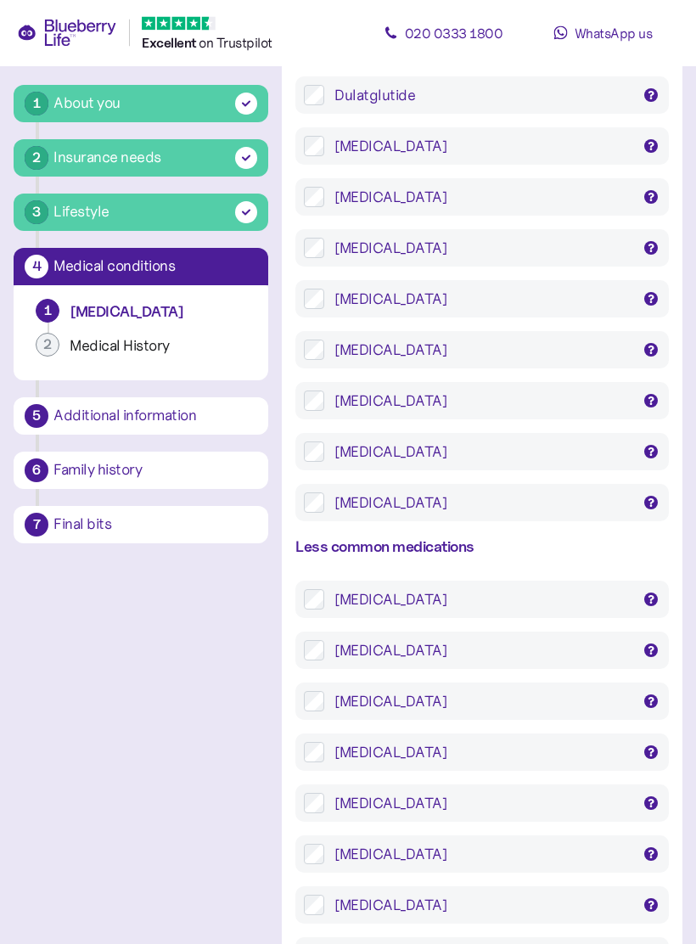
scroll to position [3659, 0]
click at [325, 390] on label "Metformin Competact, Diagemet XL, Eucreas, Glucophage, Glucophage SR Janumet, J…" at bounding box center [492, 400] width 336 height 20
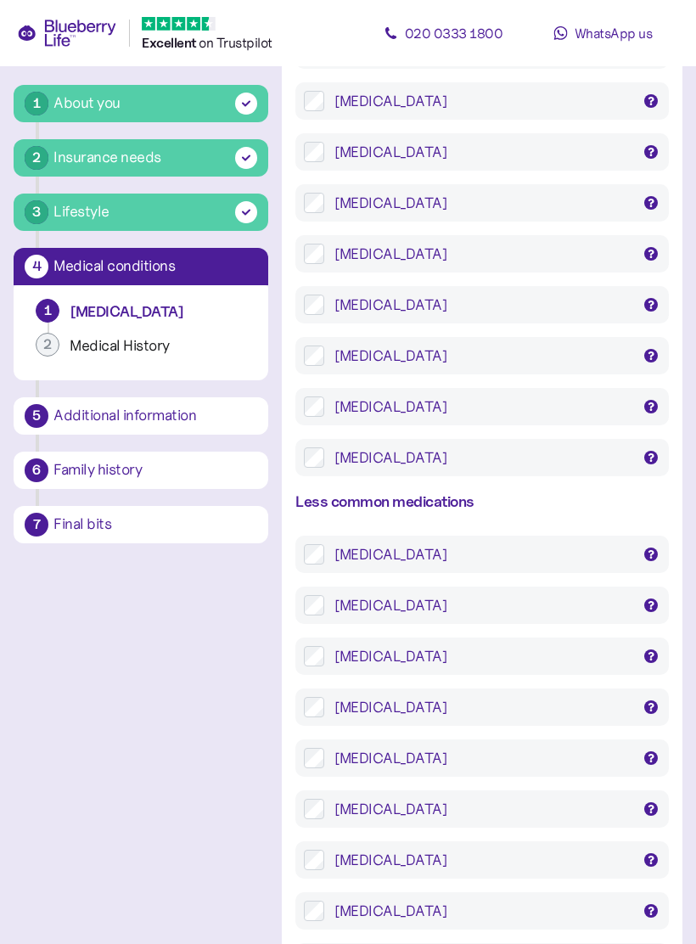
scroll to position [3881, 0]
